Goal: Check status: Check status

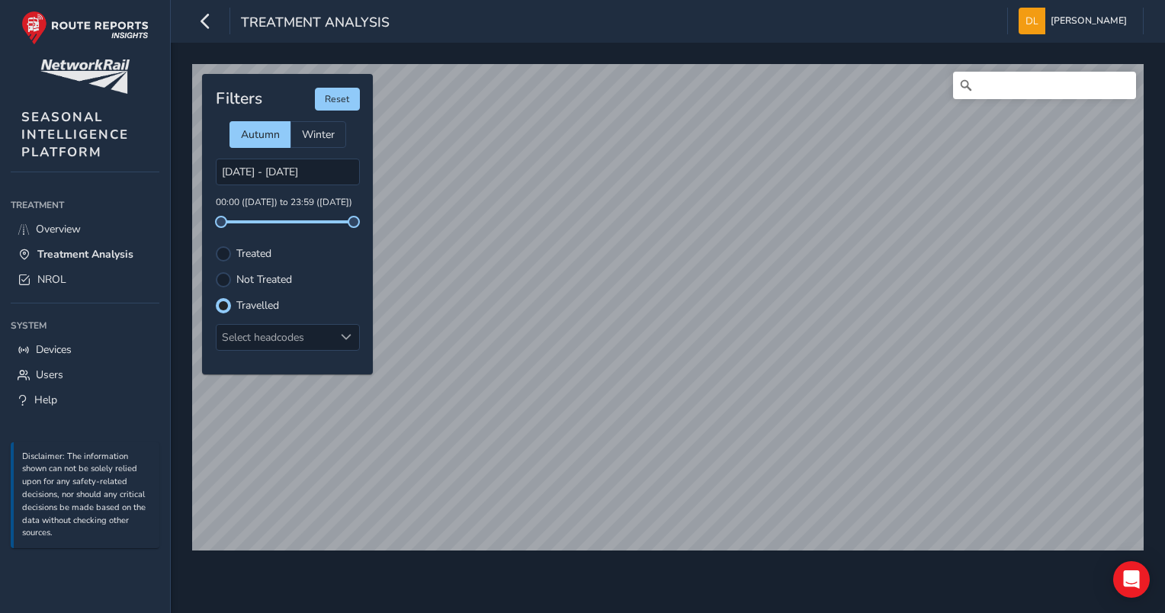
scroll to position [7, 8]
click at [424, 220] on div "© Mapbox © OpenStreetMap Improve this map Filters Reset Autumn Winter 01/10/202…" at bounding box center [668, 301] width 962 height 485
drag, startPoint x: 372, startPoint y: 218, endPoint x: 336, endPoint y: 248, distance: 47.2
click at [336, 248] on div "Treated" at bounding box center [288, 253] width 144 height 15
click at [294, 337] on div "Select headcodes" at bounding box center [275, 337] width 117 height 25
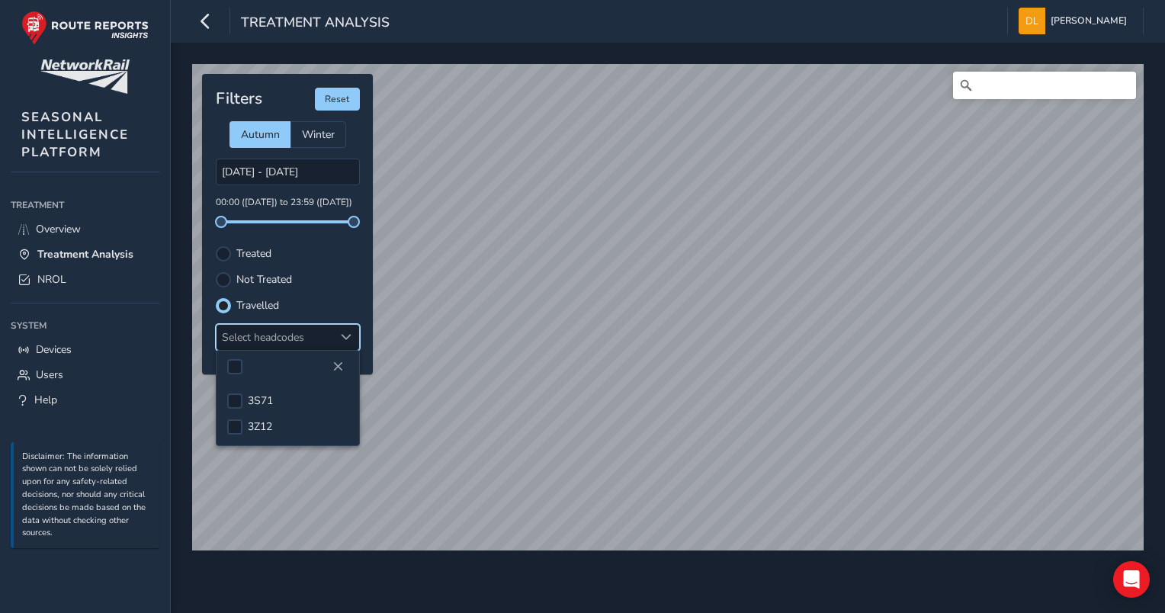
click at [294, 337] on div "Select headcodes" at bounding box center [275, 337] width 117 height 25
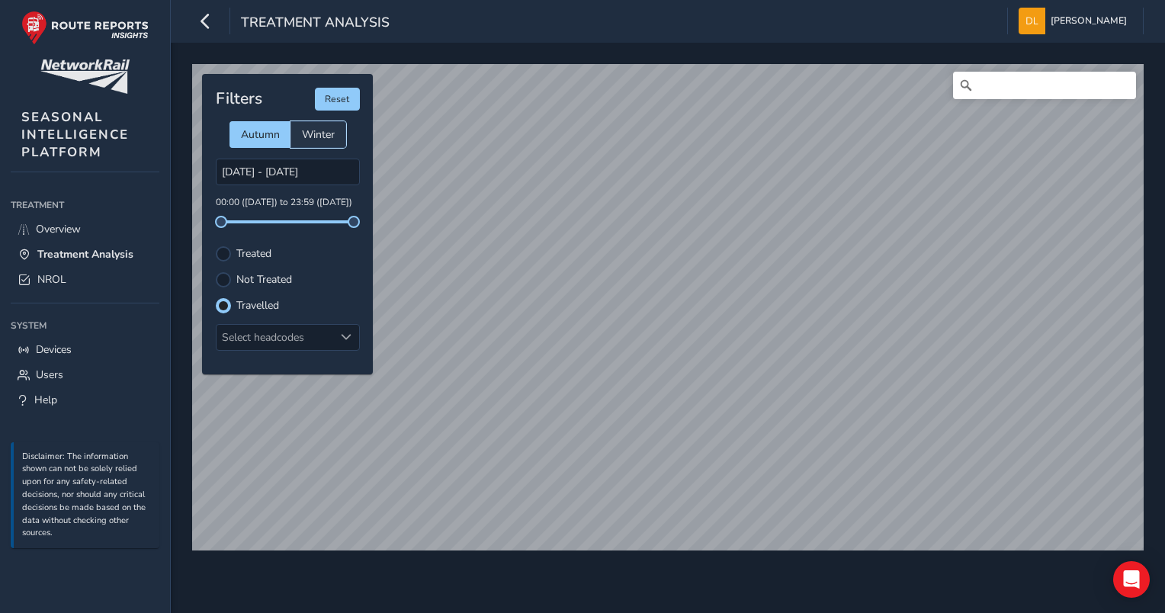
click at [321, 134] on span "Winter" at bounding box center [318, 134] width 33 height 14
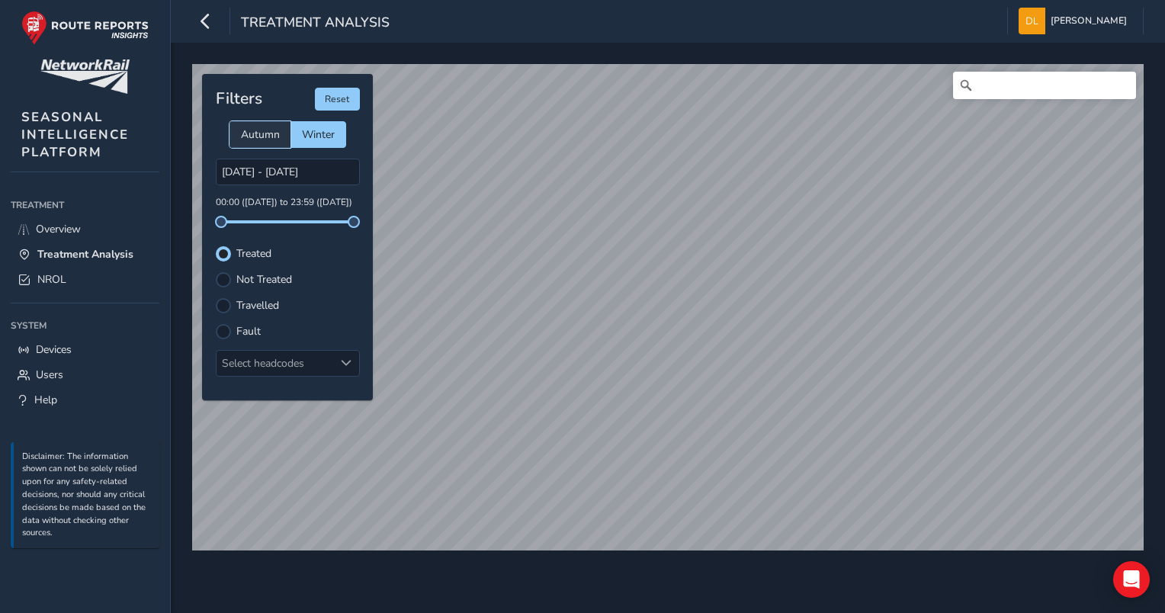
click at [264, 141] on div "Autumn" at bounding box center [260, 134] width 61 height 27
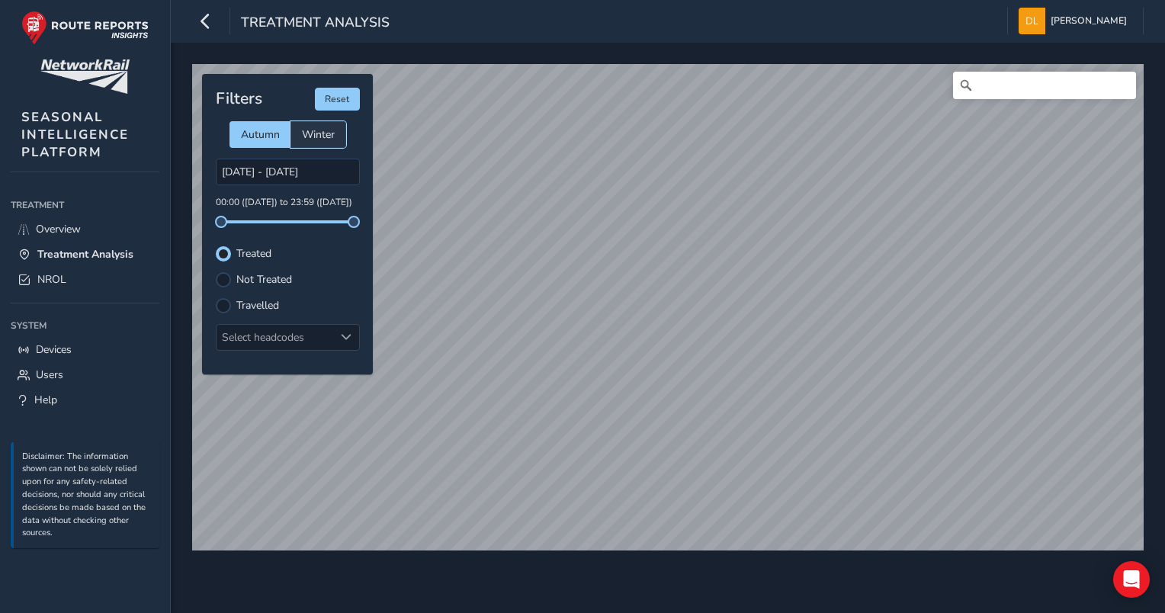
click at [304, 144] on div "Winter" at bounding box center [319, 134] width 56 height 27
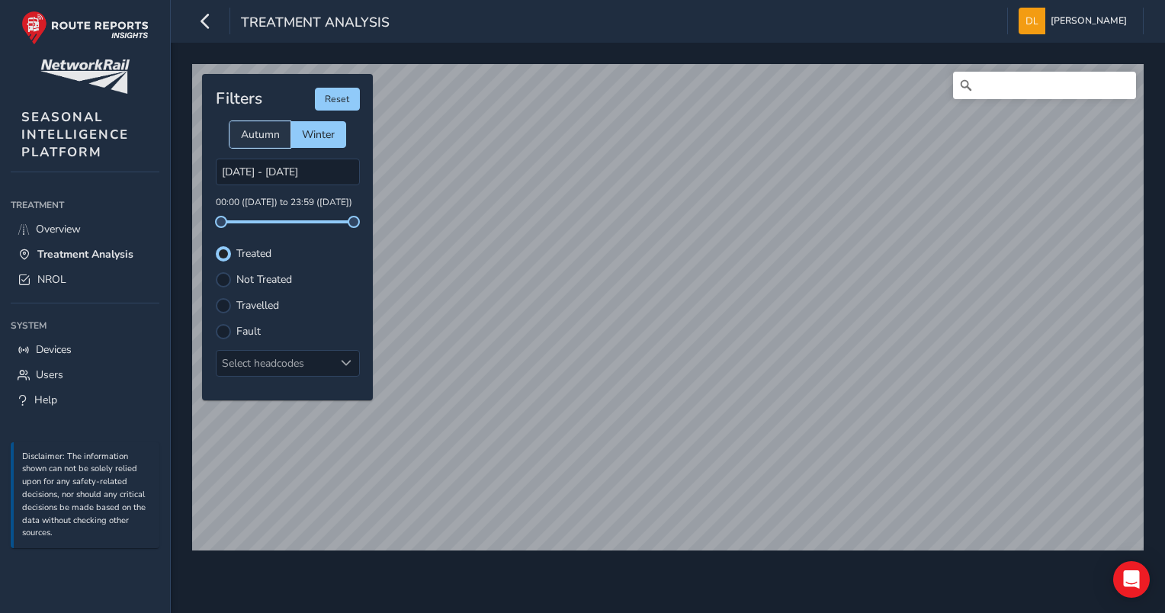
click at [271, 143] on div "Autumn" at bounding box center [260, 134] width 61 height 27
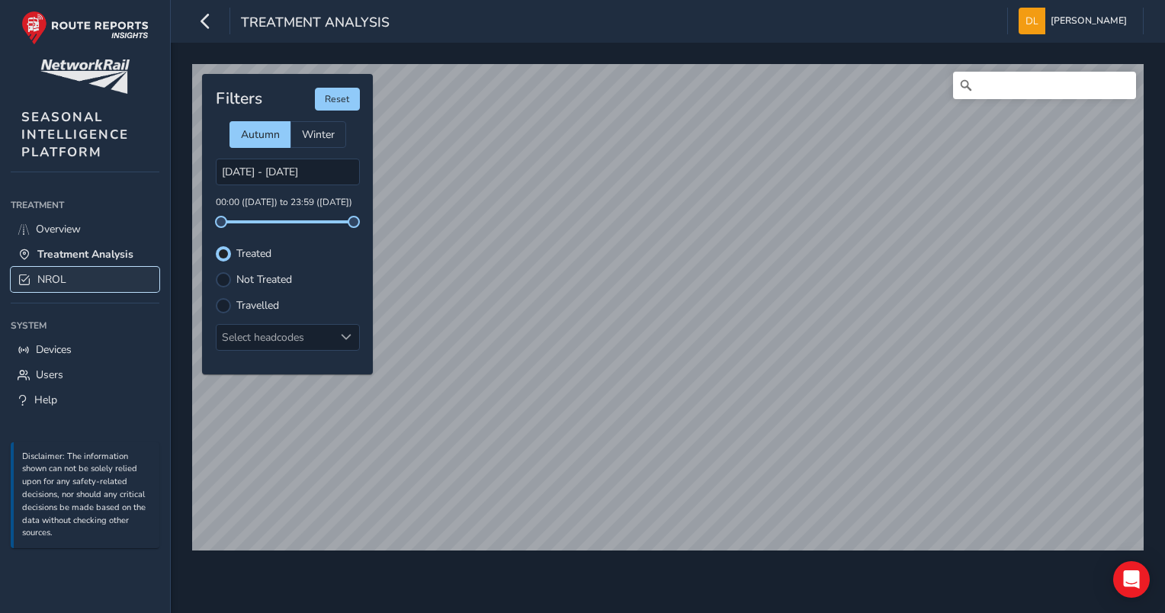
click at [42, 274] on span "NROL" at bounding box center [51, 279] width 29 height 14
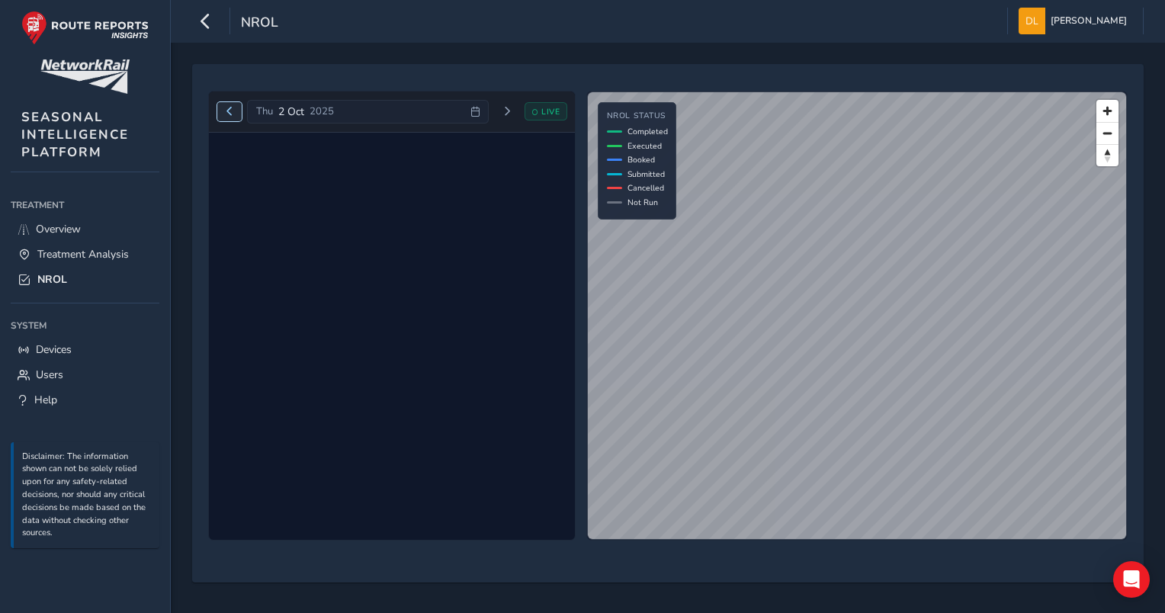
click at [225, 113] on span "Previous day" at bounding box center [229, 111] width 9 height 9
click at [494, 116] on button "Next day" at bounding box center [499, 111] width 25 height 19
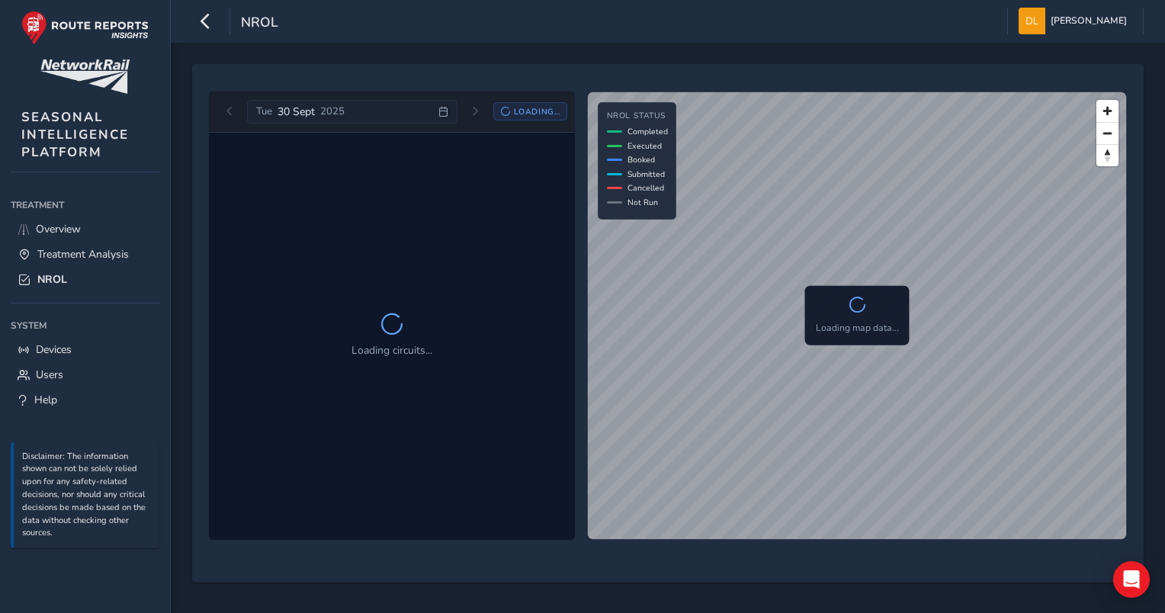
click at [493, 117] on div "[DATE] Loading..." at bounding box center [392, 112] width 350 height 24
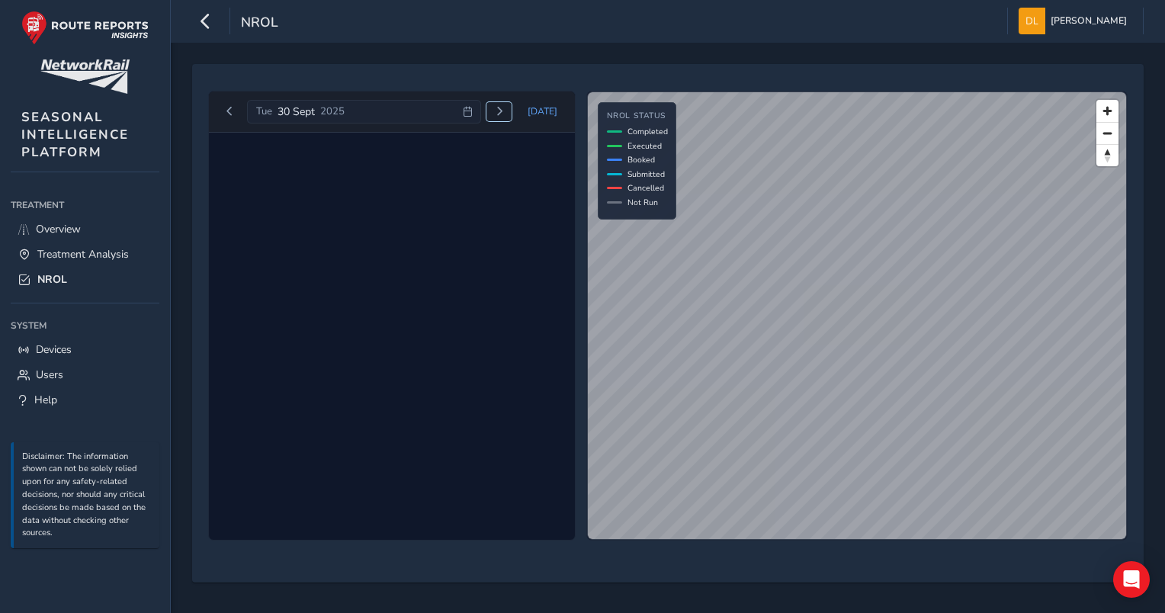
click at [492, 117] on button "Next day" at bounding box center [499, 111] width 25 height 19
click at [494, 116] on button "Next day" at bounding box center [499, 111] width 25 height 19
click at [496, 111] on button "Next day" at bounding box center [506, 111] width 25 height 19
click at [501, 113] on span "Next day" at bounding box center [499, 111] width 9 height 9
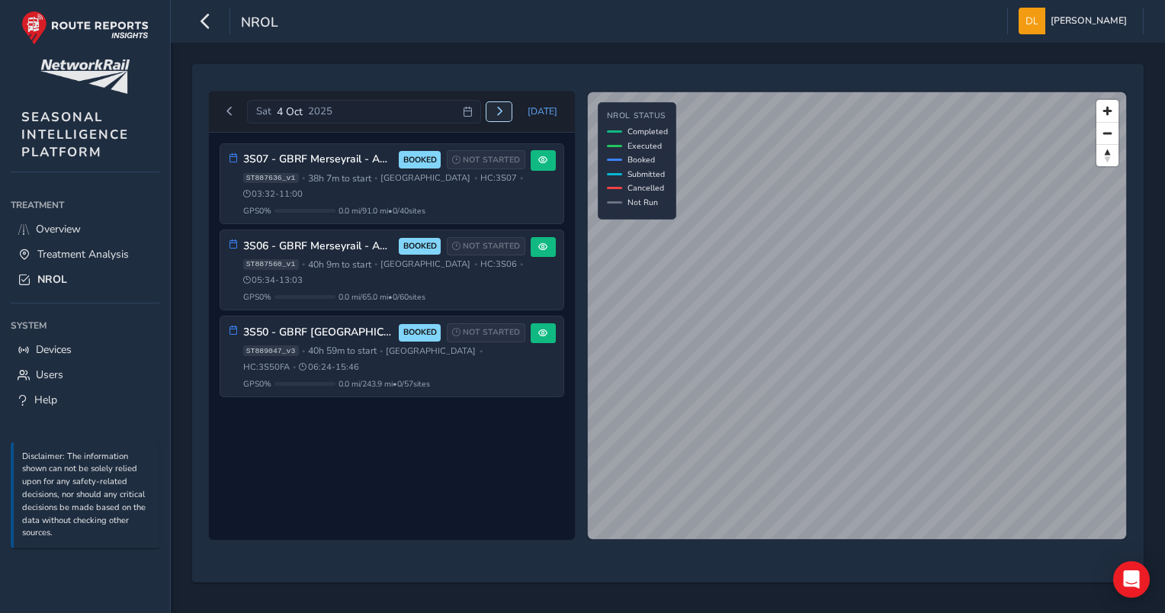
click at [509, 116] on button "Next day" at bounding box center [499, 111] width 25 height 19
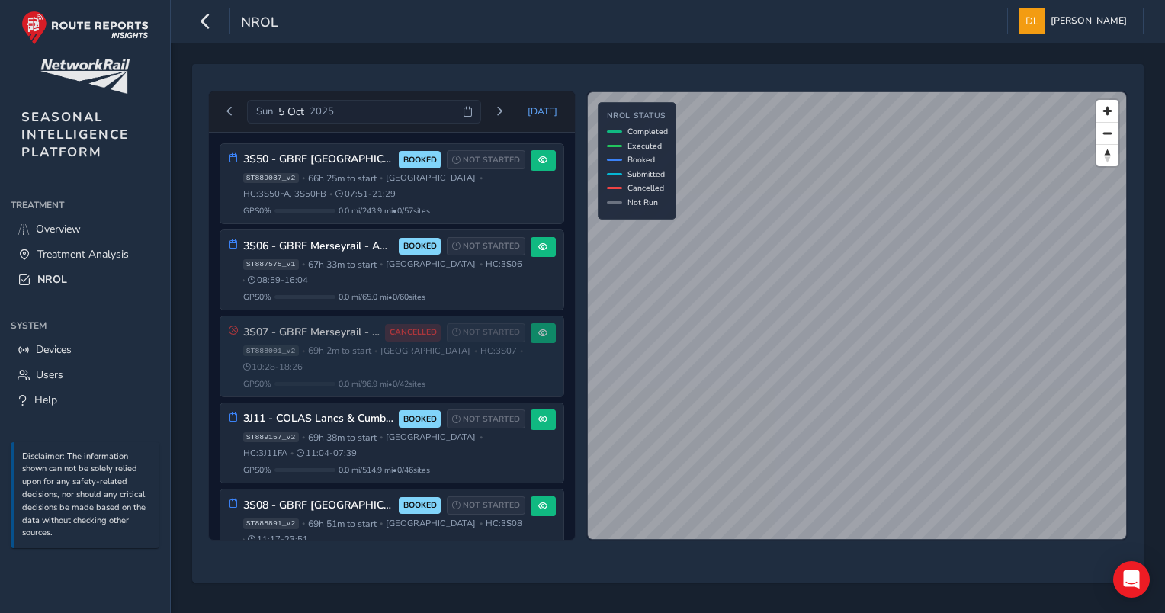
scroll to position [143, 0]
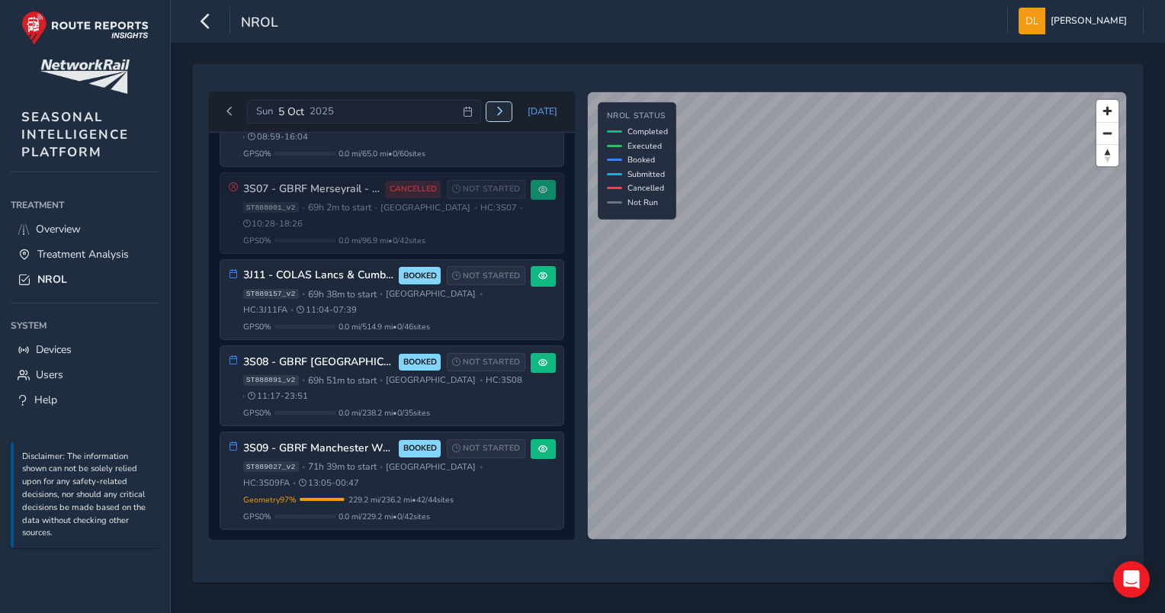
click at [511, 110] on button "Next day" at bounding box center [499, 111] width 25 height 19
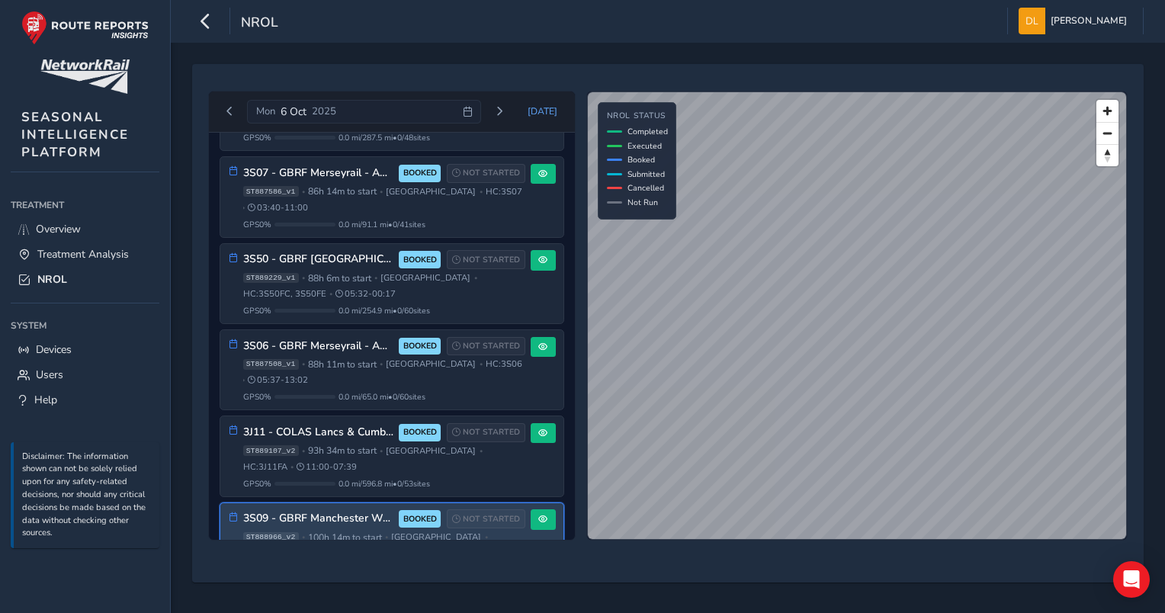
scroll to position [229, 0]
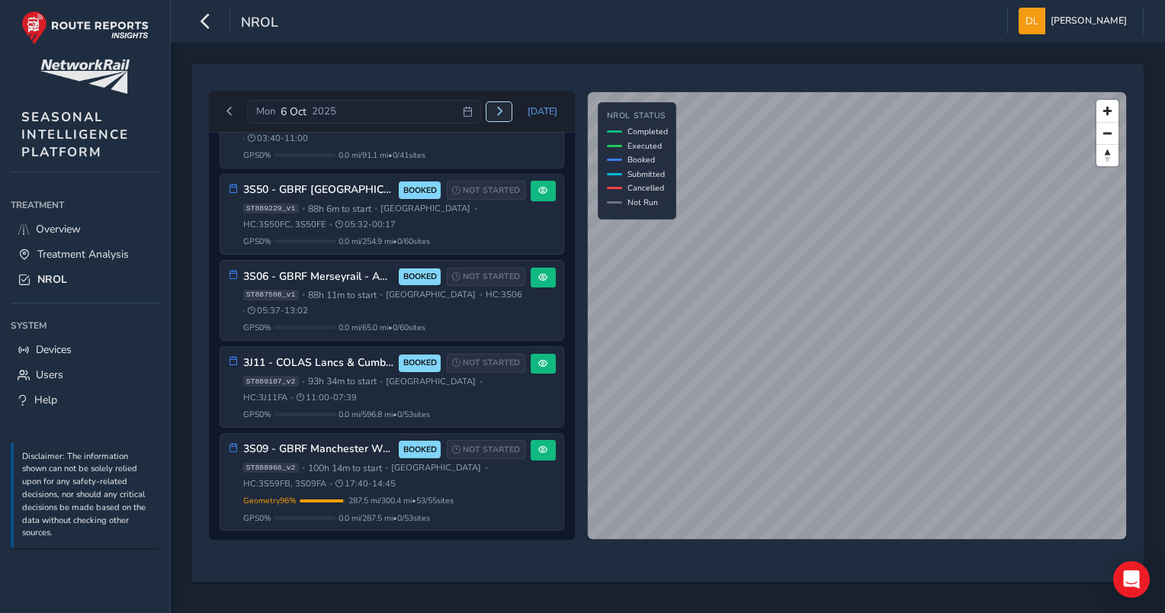
click at [503, 113] on span "Next day" at bounding box center [499, 111] width 9 height 9
